Goal: Find specific page/section

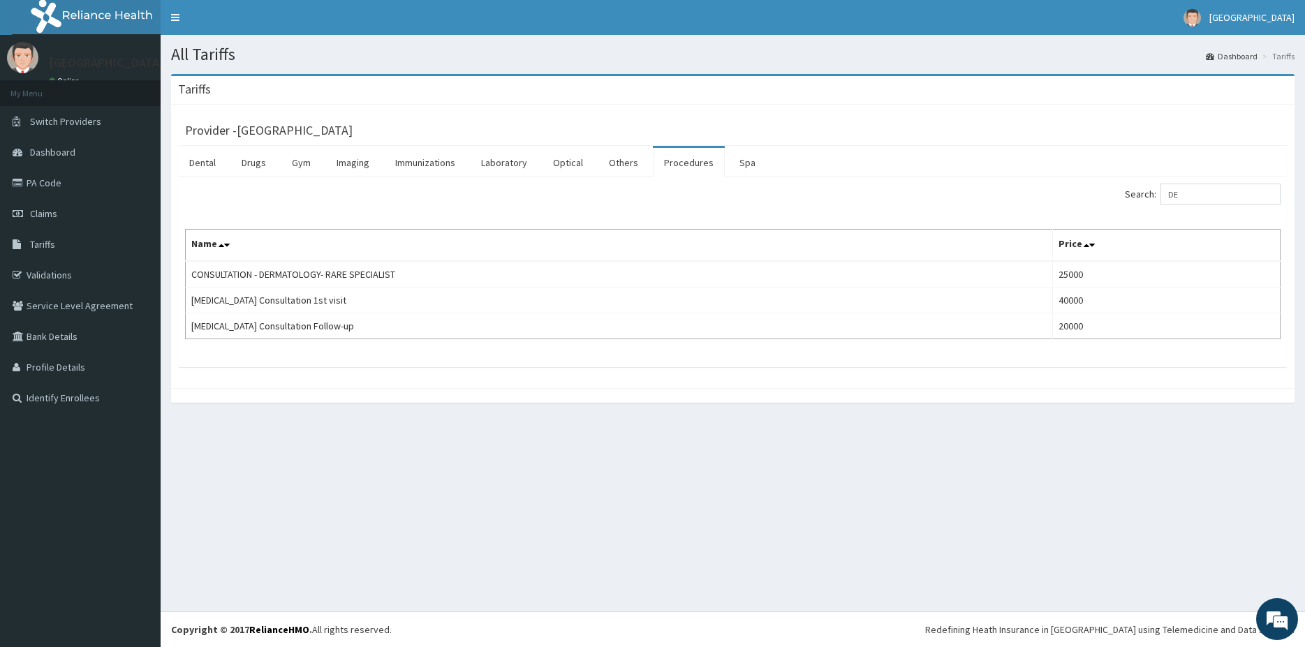
type input "D"
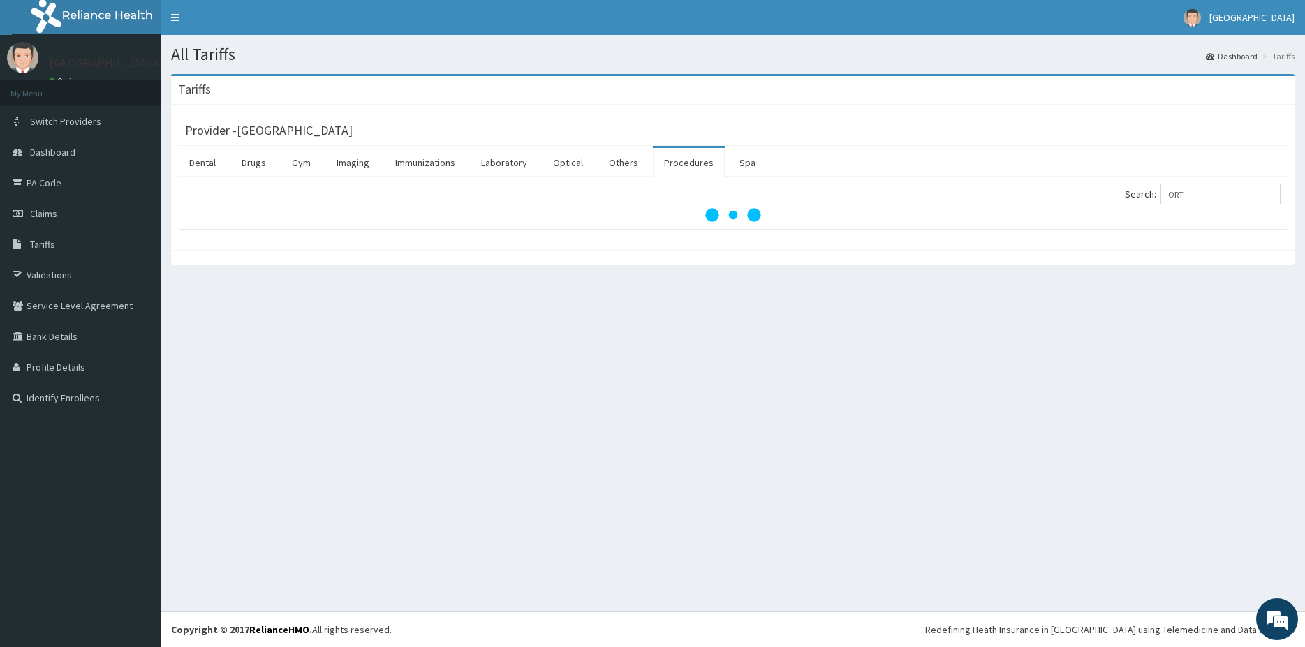
type input "ORT"
click at [558, 251] on div at bounding box center [732, 257] width 1123 height 15
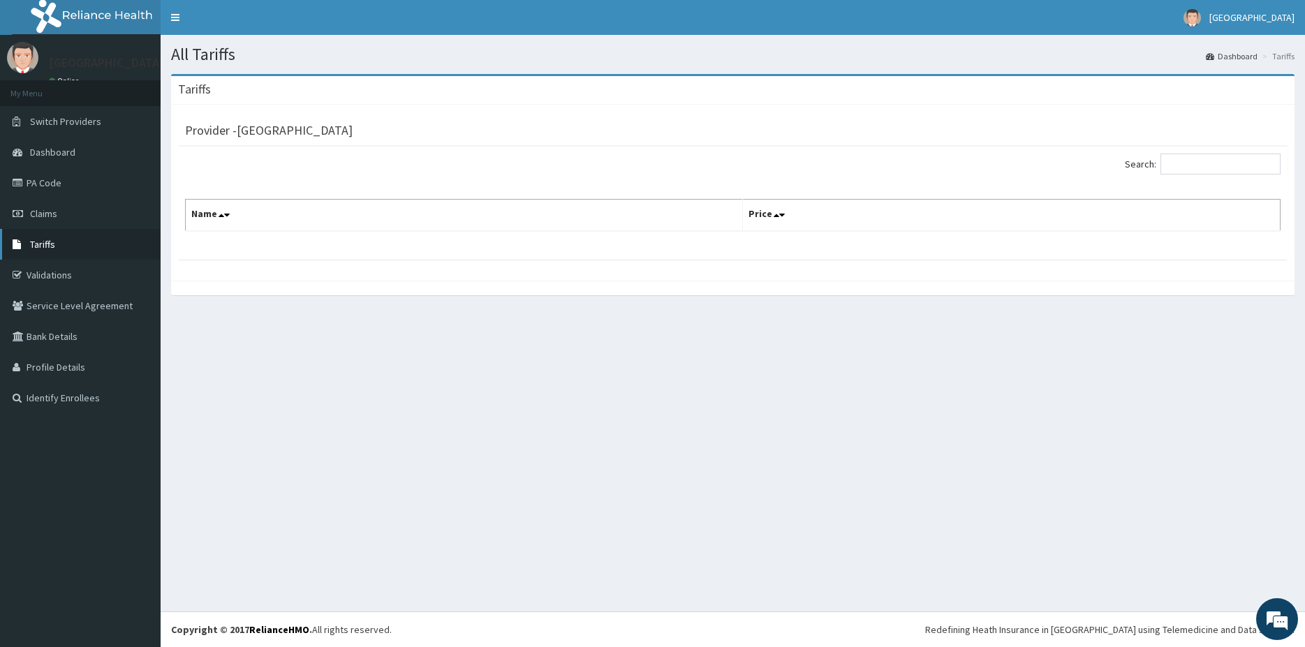
click at [51, 242] on span "Tariffs" at bounding box center [42, 244] width 25 height 13
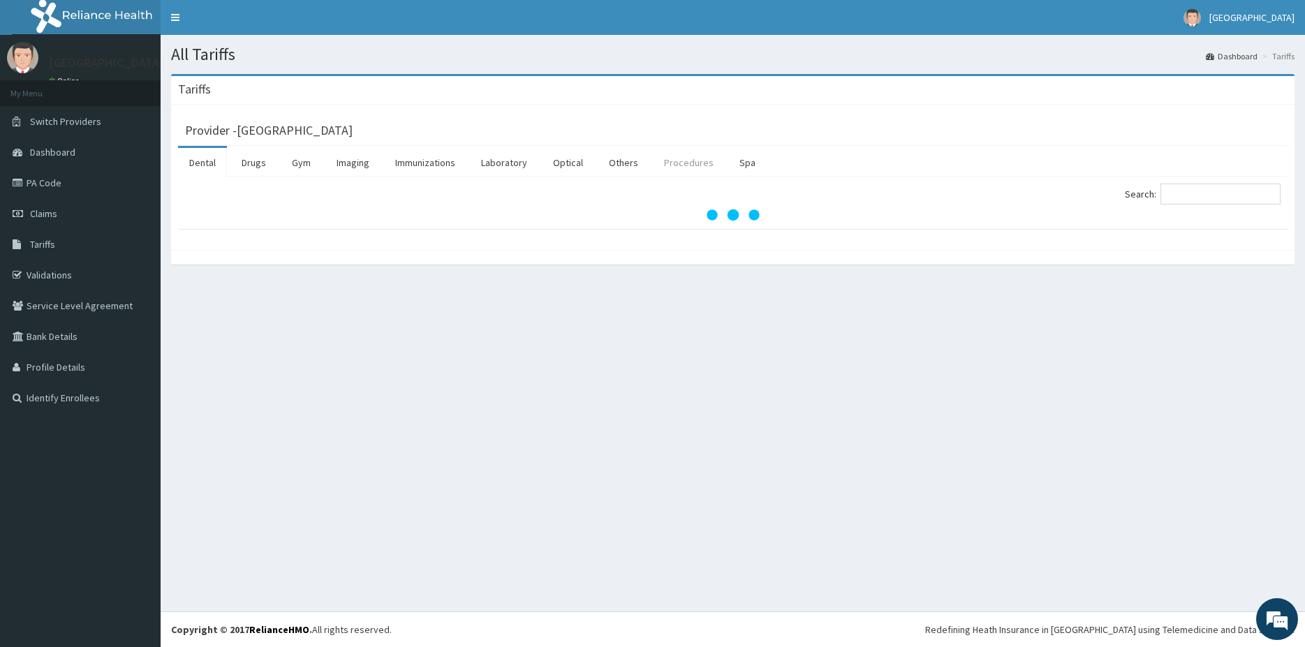
click at [679, 158] on link "Procedures" at bounding box center [689, 162] width 72 height 29
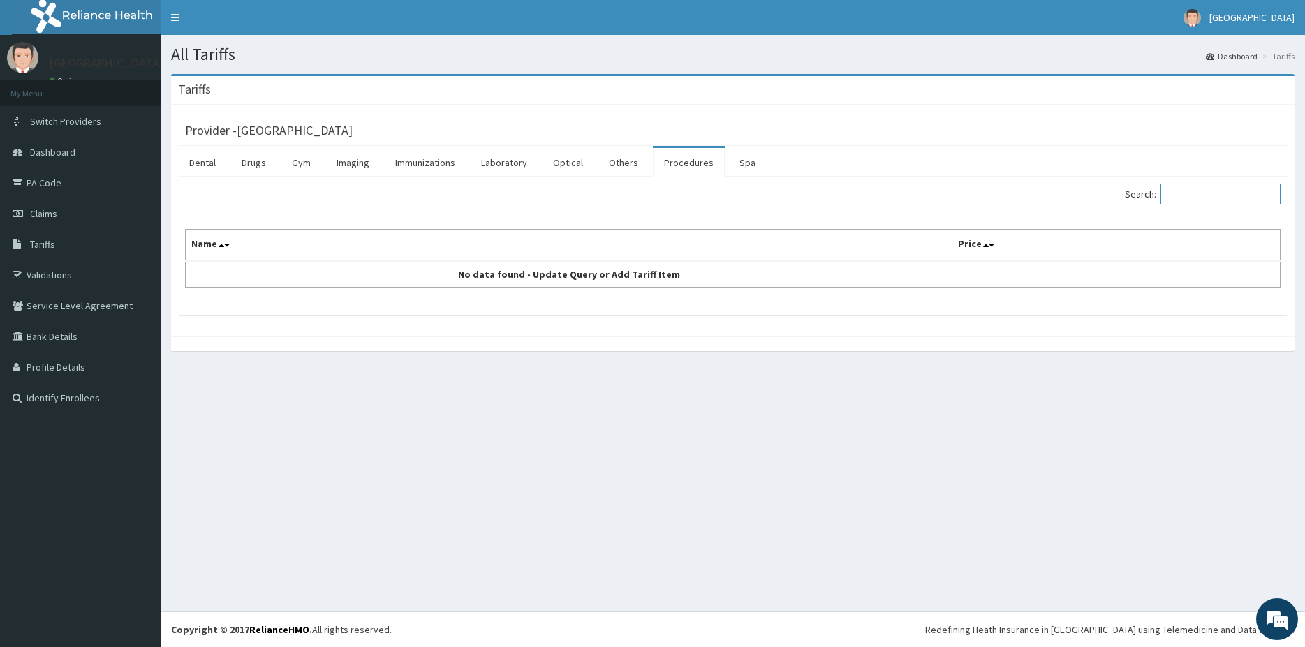
click at [1196, 192] on input "Search:" at bounding box center [1220, 194] width 120 height 21
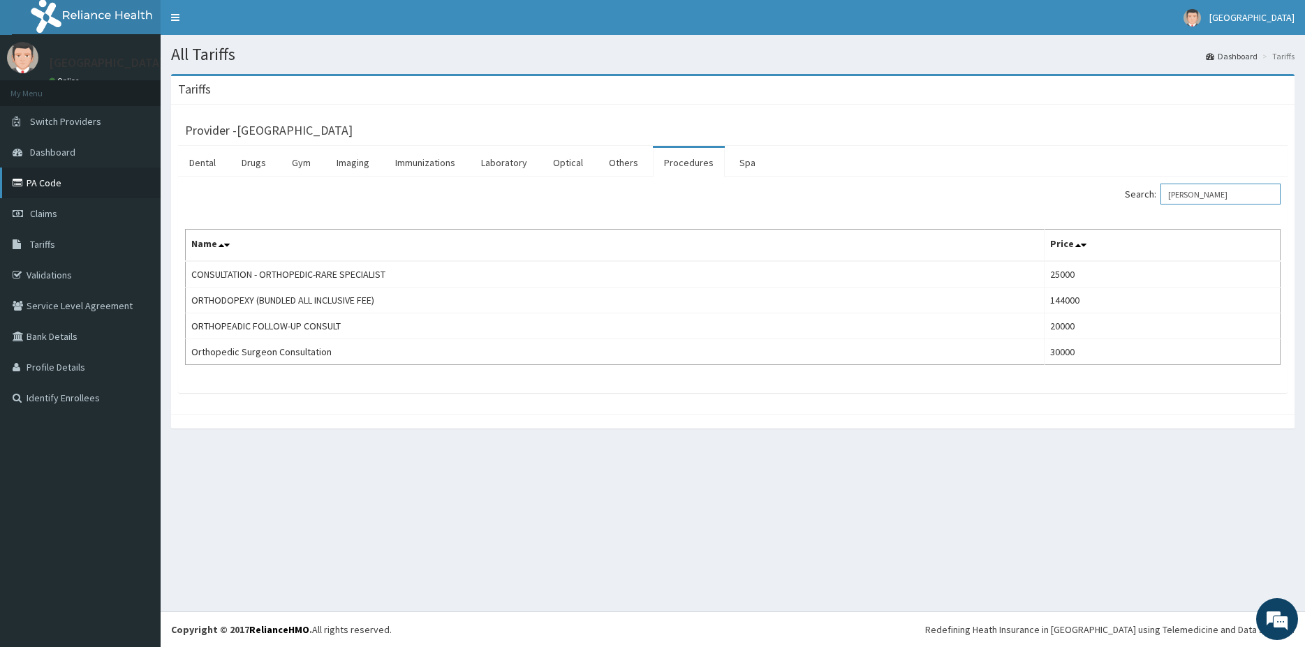
type input "[PERSON_NAME]"
click at [53, 189] on link "PA Code" at bounding box center [80, 183] width 161 height 31
